Goal: Navigation & Orientation: Find specific page/section

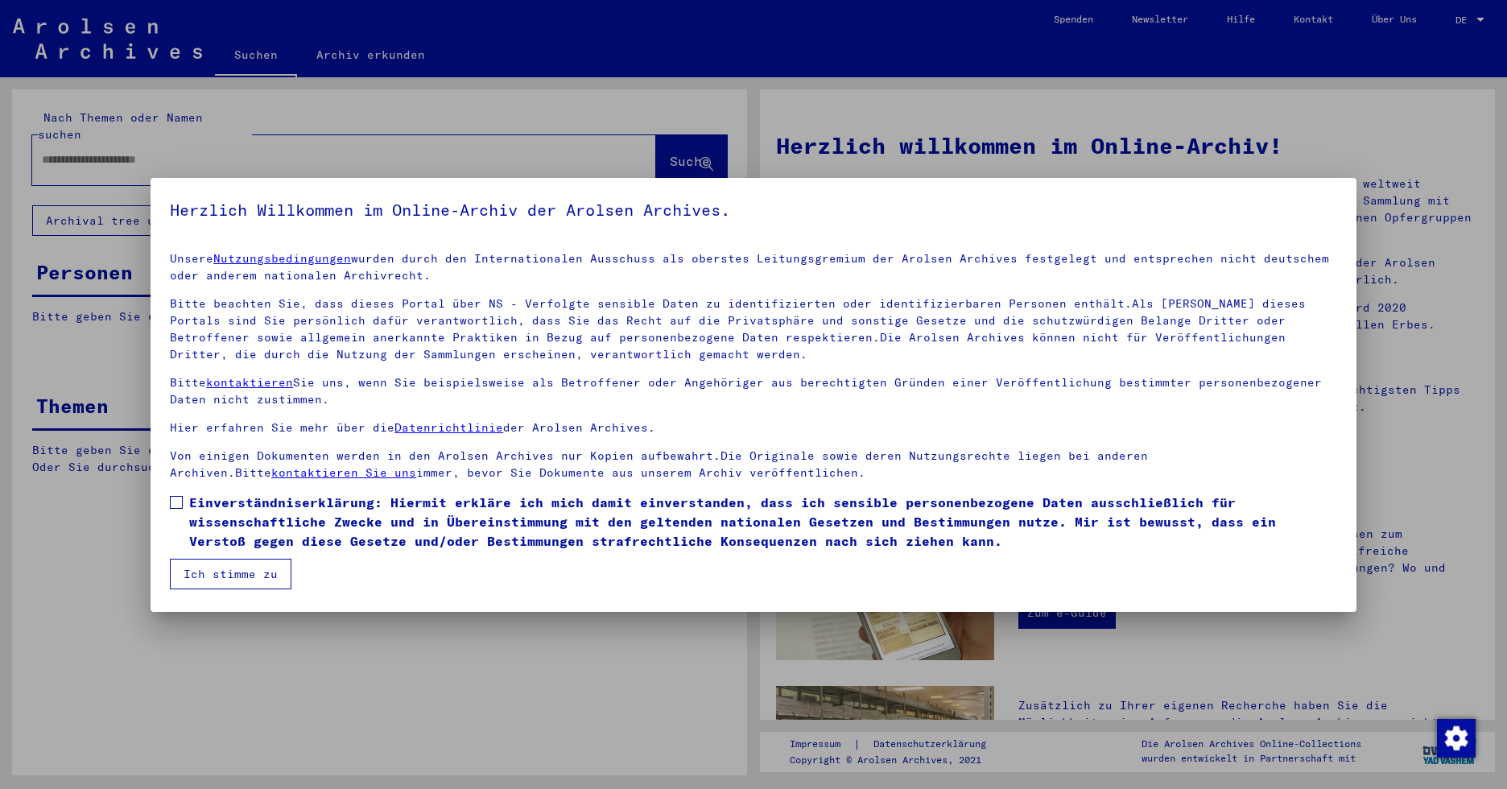
click at [175, 501] on span at bounding box center [176, 502] width 13 height 13
click at [208, 580] on button "Ich stimme zu" at bounding box center [231, 574] width 122 height 31
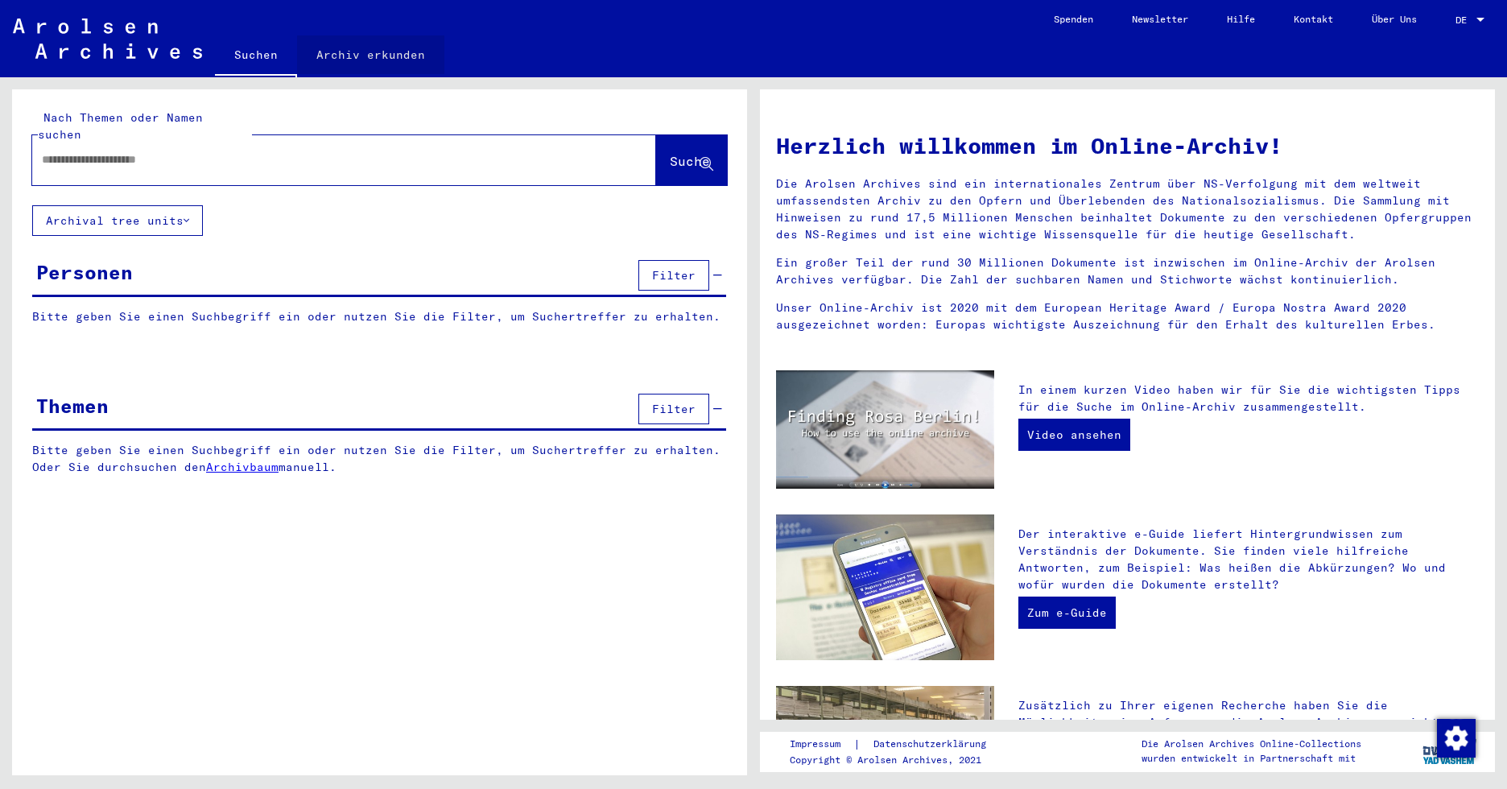
click at [375, 57] on link "Archiv erkunden" at bounding box center [370, 54] width 147 height 39
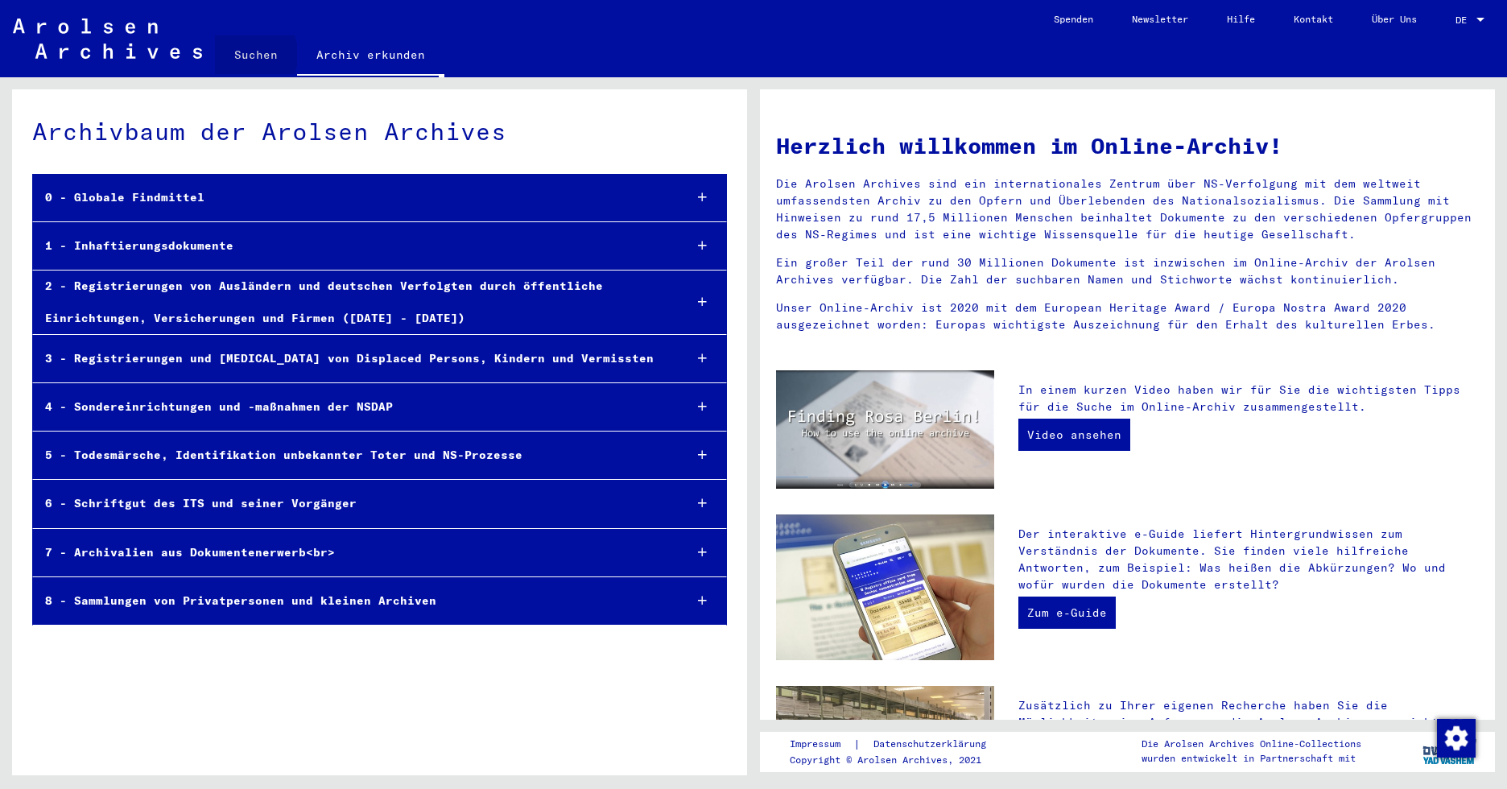
click at [236, 55] on link "Suchen" at bounding box center [256, 54] width 82 height 39
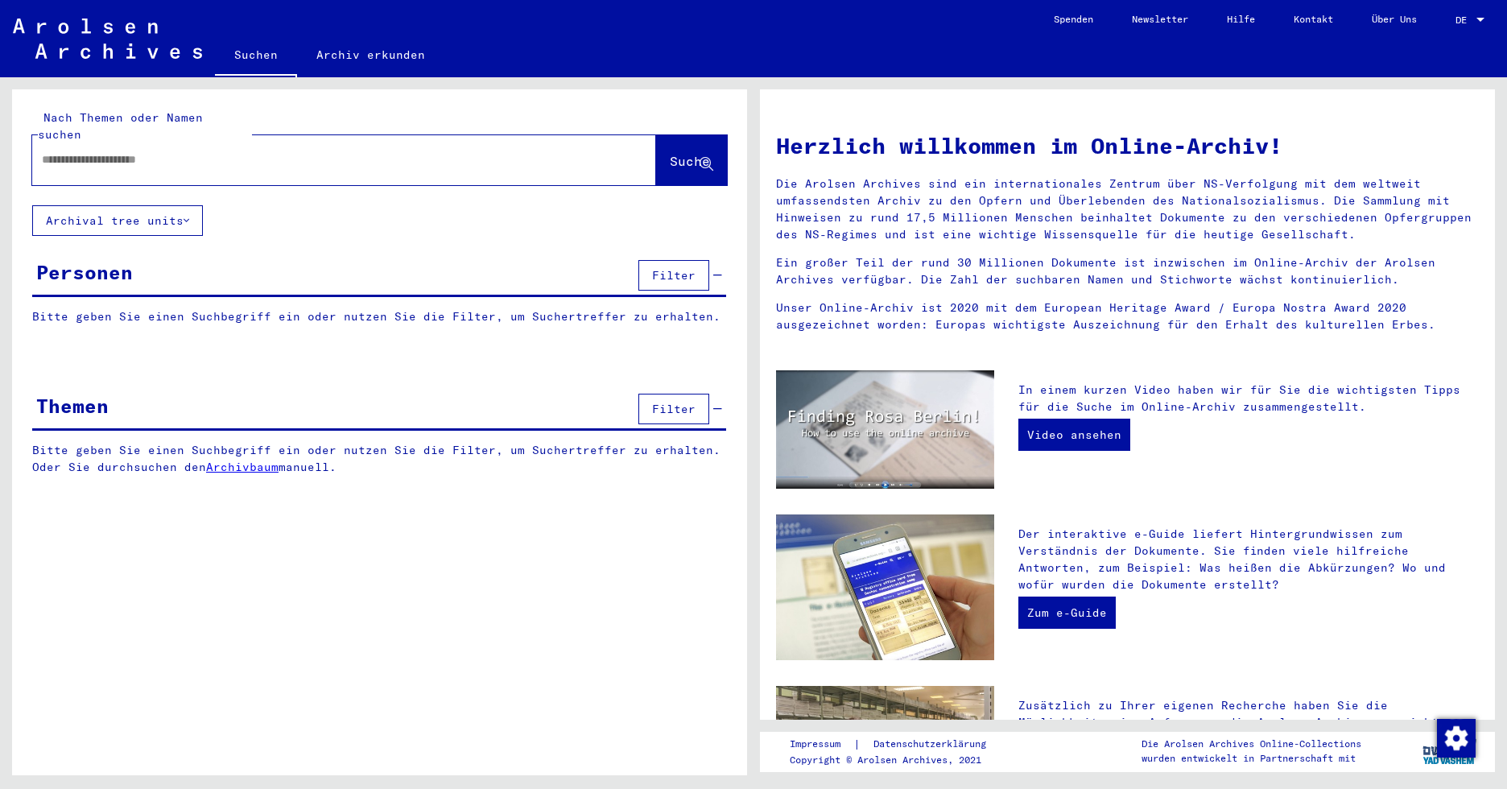
click at [134, 46] on img at bounding box center [107, 39] width 189 height 40
